Goal: Task Accomplishment & Management: Use online tool/utility

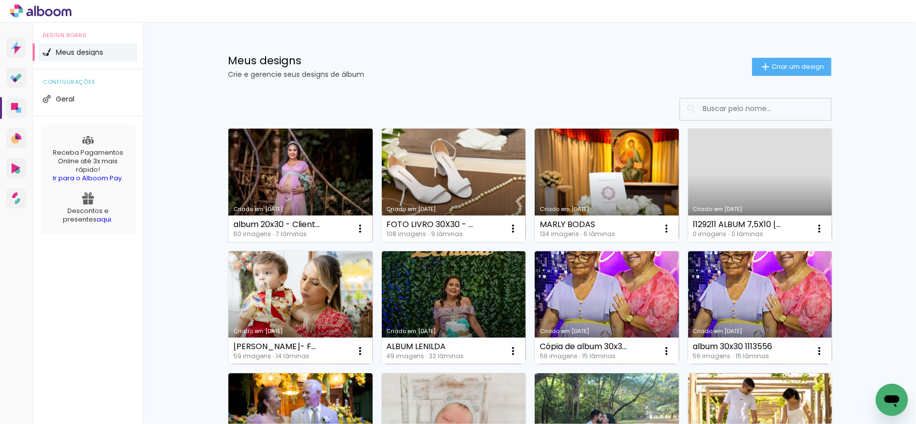
click at [309, 175] on link "Criado em [DATE]" at bounding box center [300, 186] width 144 height 114
